Goal: Task Accomplishment & Management: Use online tool/utility

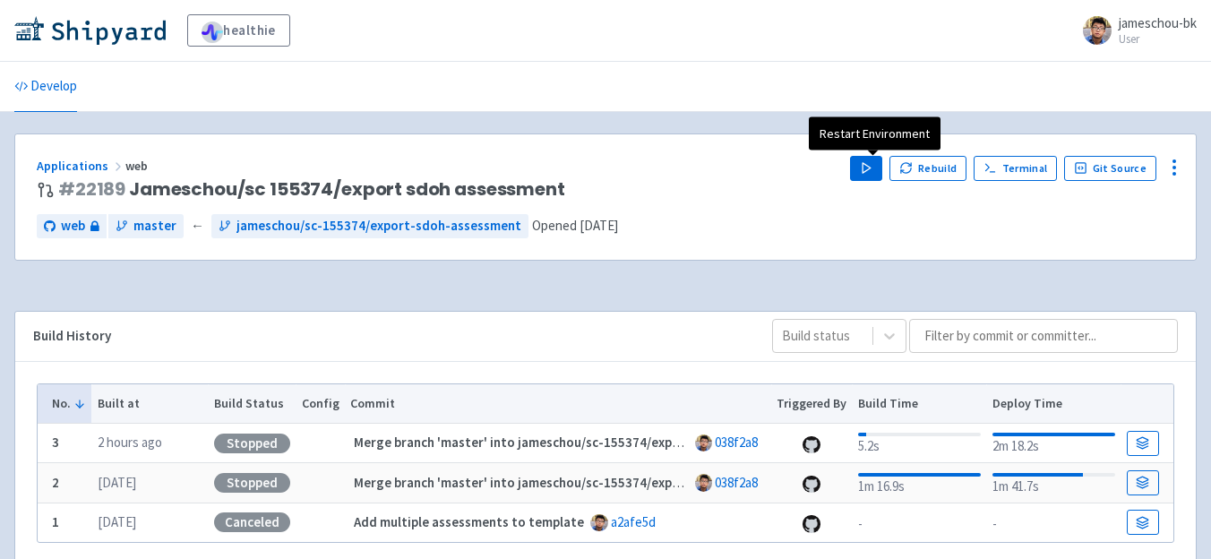
click at [875, 178] on button "Play" at bounding box center [866, 168] width 32 height 25
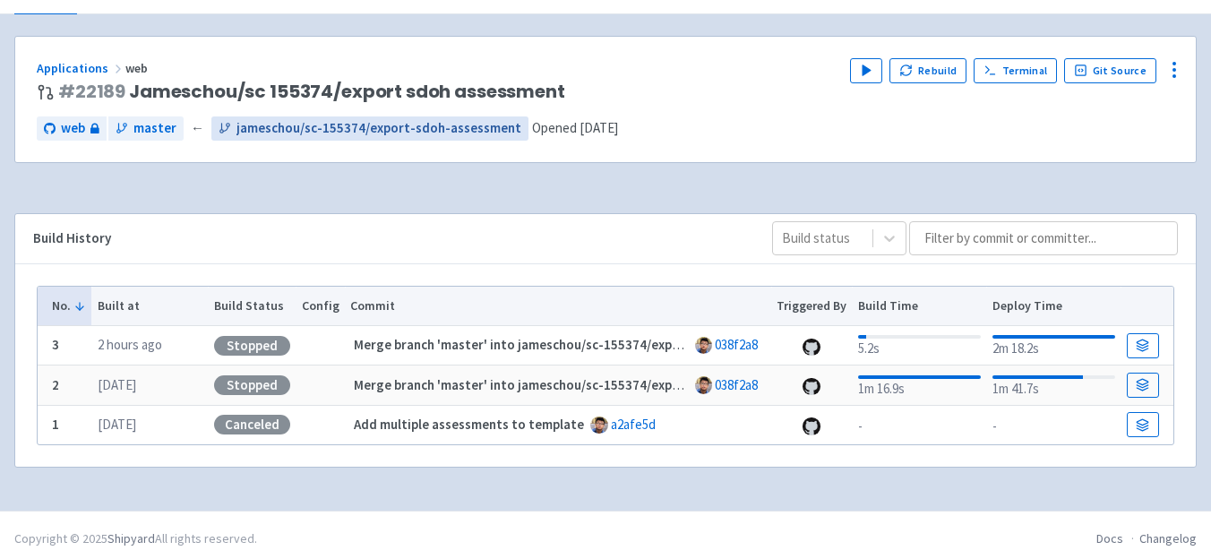
scroll to position [105, 0]
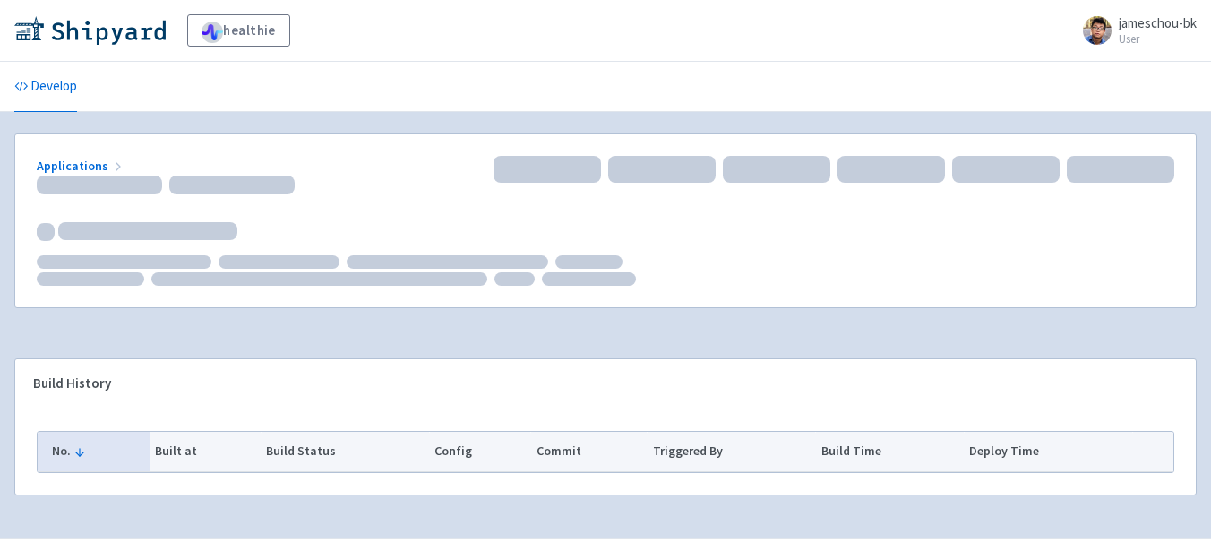
scroll to position [105, 0]
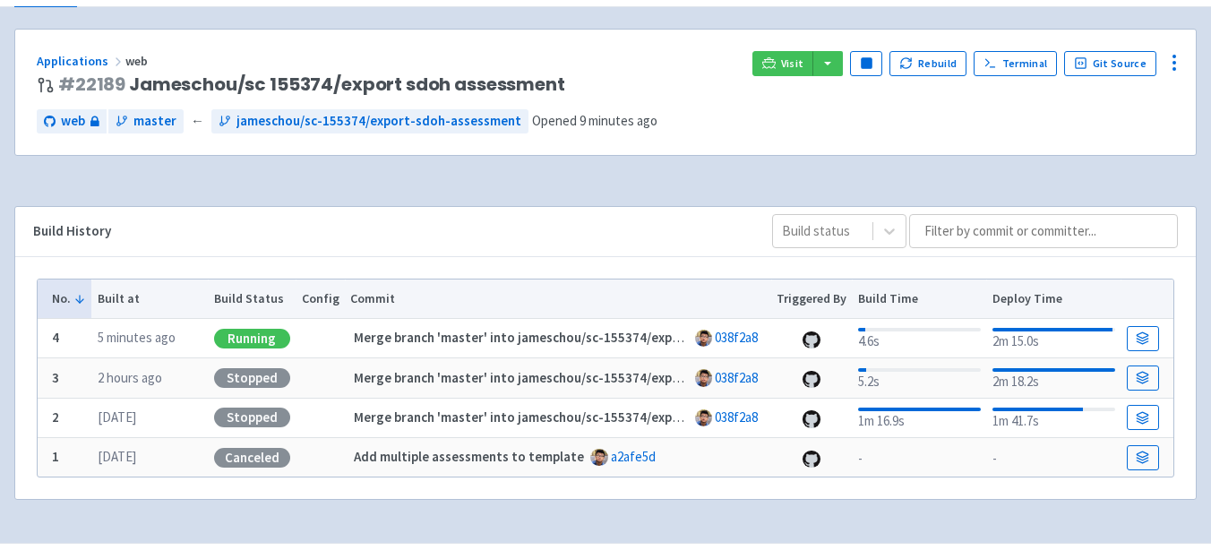
click at [769, 81] on div "Visit Pause Rebuild Terminal Git Source" at bounding box center [963, 73] width 422 height 45
click at [776, 60] on icon at bounding box center [768, 62] width 13 height 13
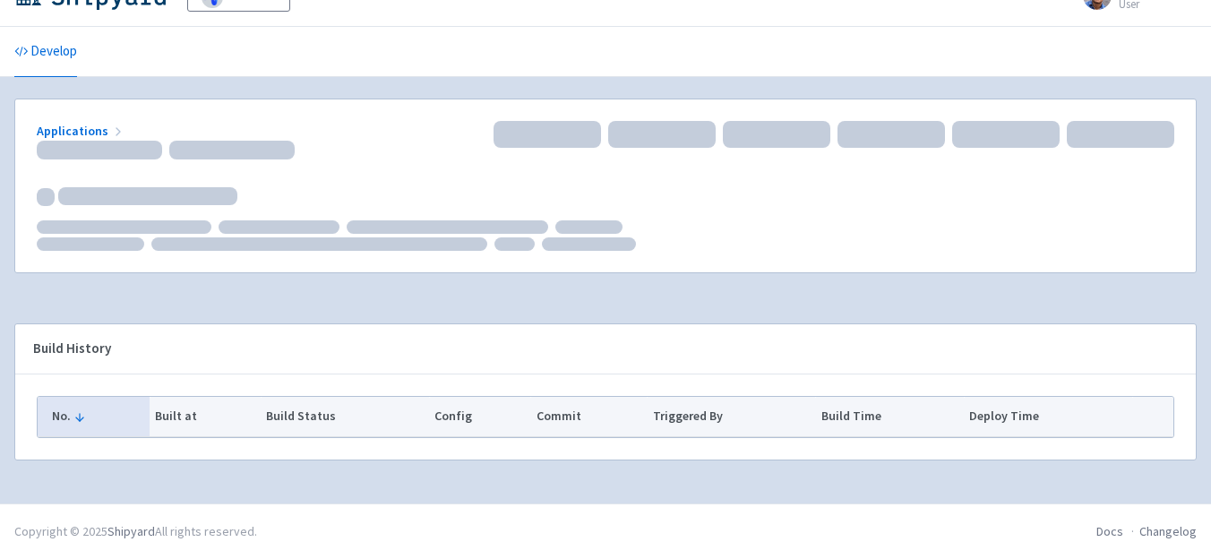
scroll to position [105, 0]
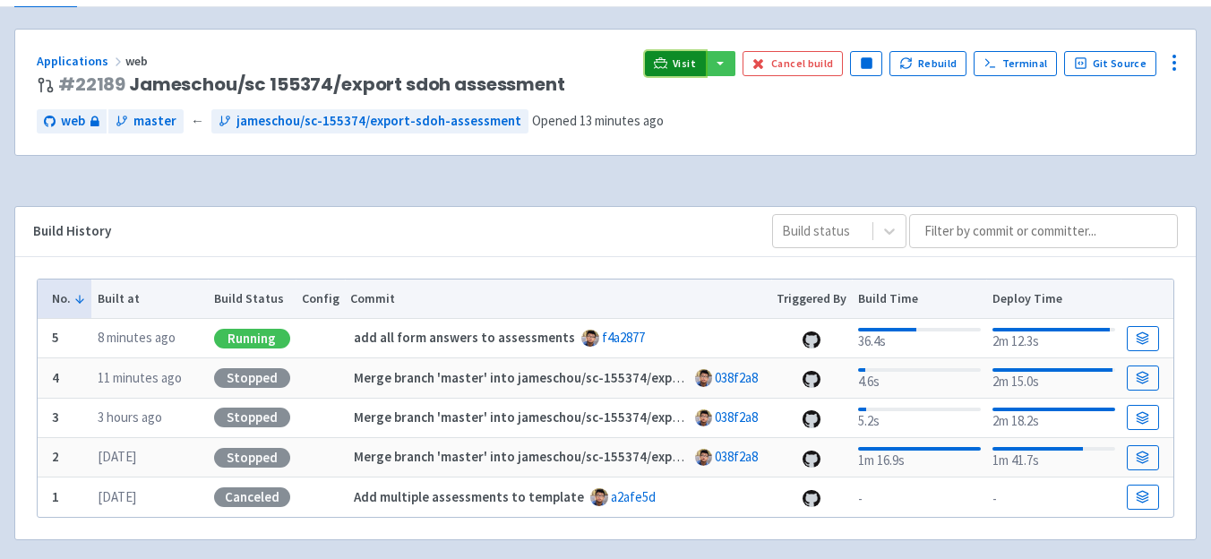
click at [686, 58] on span "Visit" at bounding box center [684, 63] width 23 height 14
